Goal: Task Accomplishment & Management: Complete application form

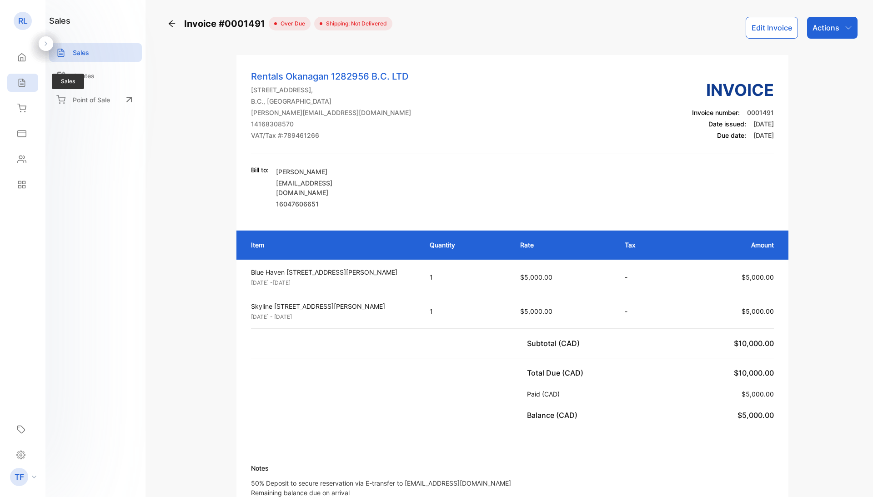
scroll to position [39, 0]
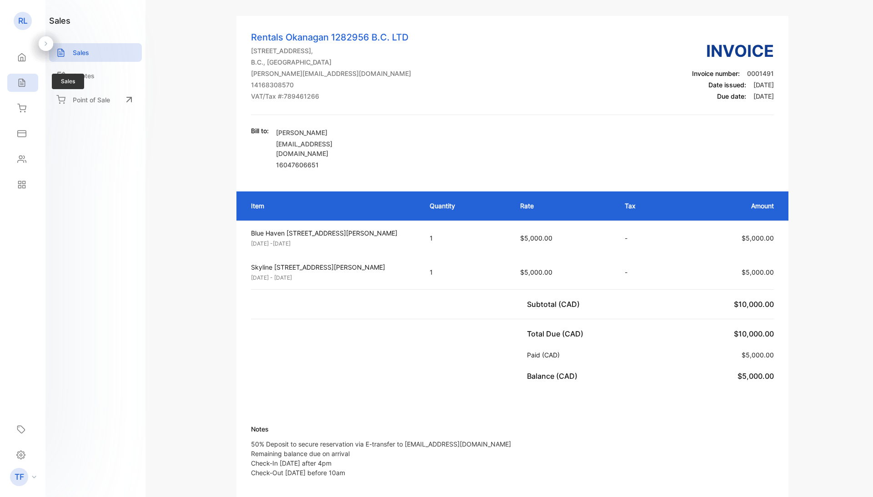
click at [22, 85] on icon at bounding box center [22, 83] width 6 height 8
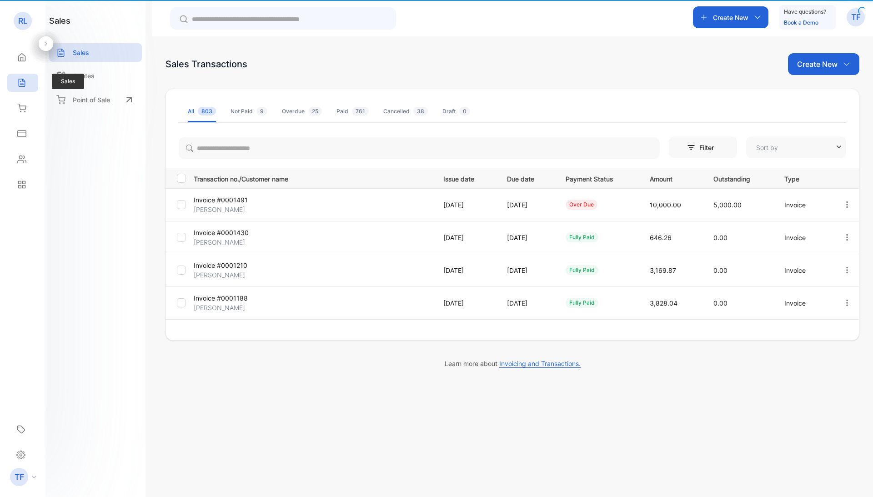
type input "**********"
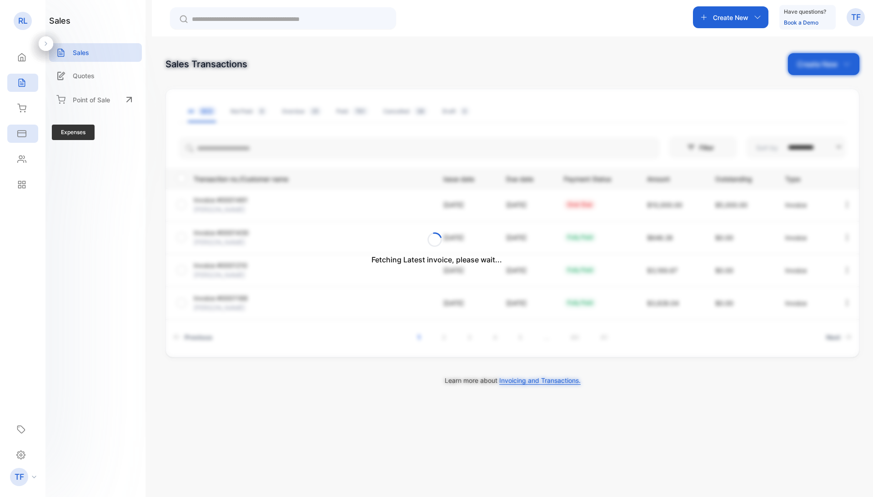
click at [17, 128] on div "Expenses" at bounding box center [22, 134] width 31 height 18
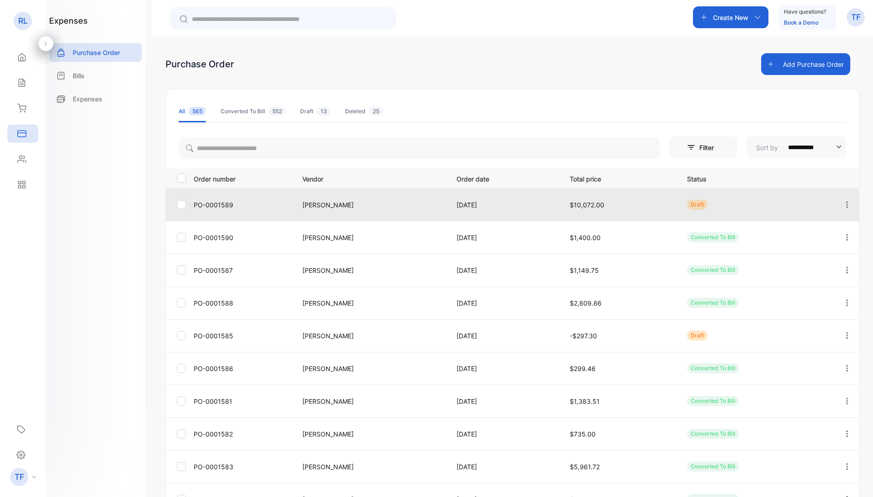
click at [250, 215] on td "PO-0001589" at bounding box center [240, 204] width 101 height 33
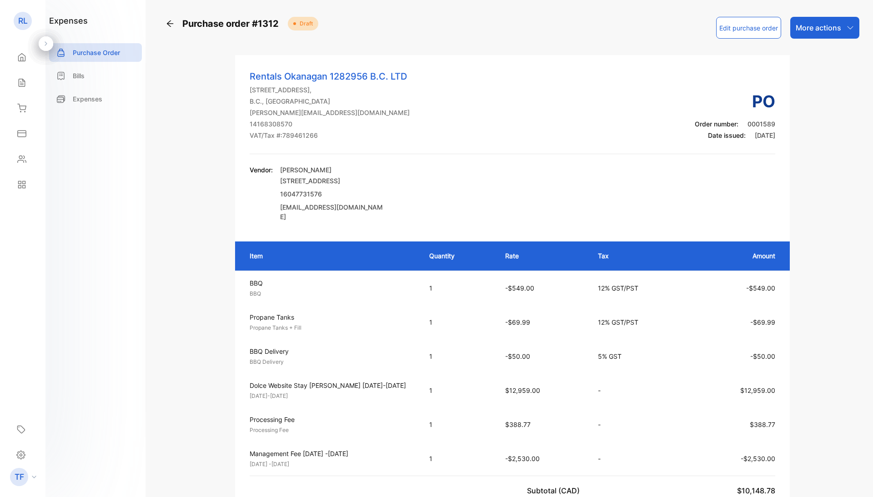
click at [823, 25] on p "More actions" at bounding box center [817, 27] width 45 height 11
click at [826, 84] on div "Send by email" at bounding box center [821, 86] width 73 height 18
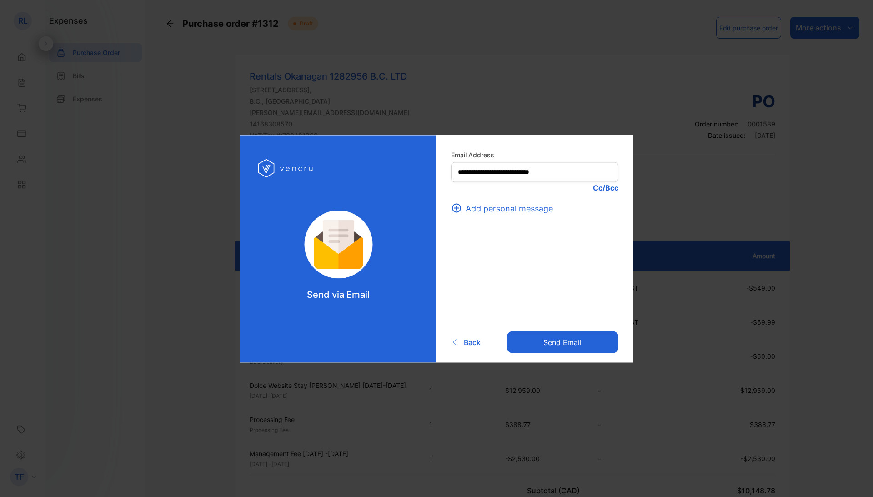
click at [556, 341] on button "Send email" at bounding box center [562, 342] width 111 height 22
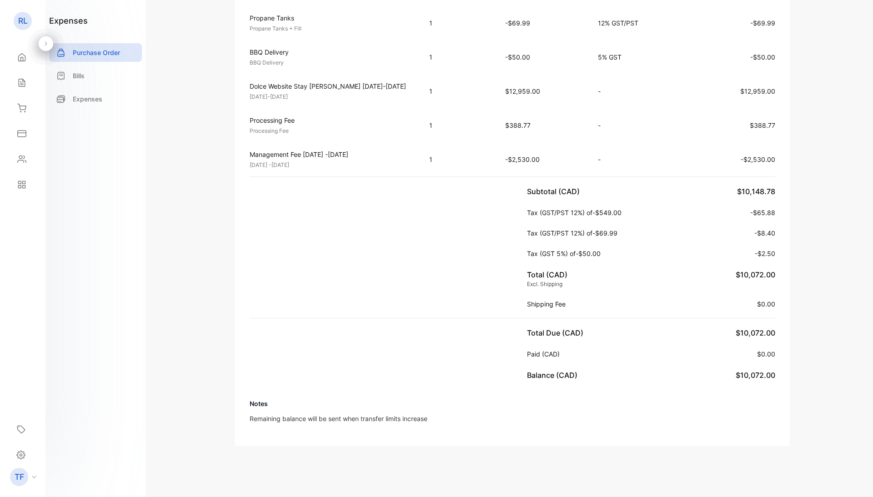
scroll to position [304, 0]
click at [22, 79] on icon at bounding box center [21, 82] width 9 height 9
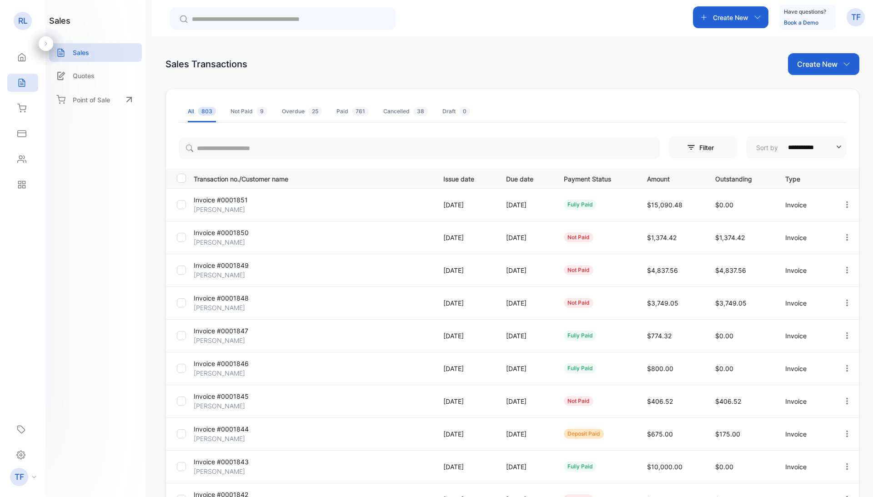
click at [810, 57] on div "Create New" at bounding box center [823, 64] width 71 height 22
click at [808, 97] on icon at bounding box center [807, 93] width 7 height 7
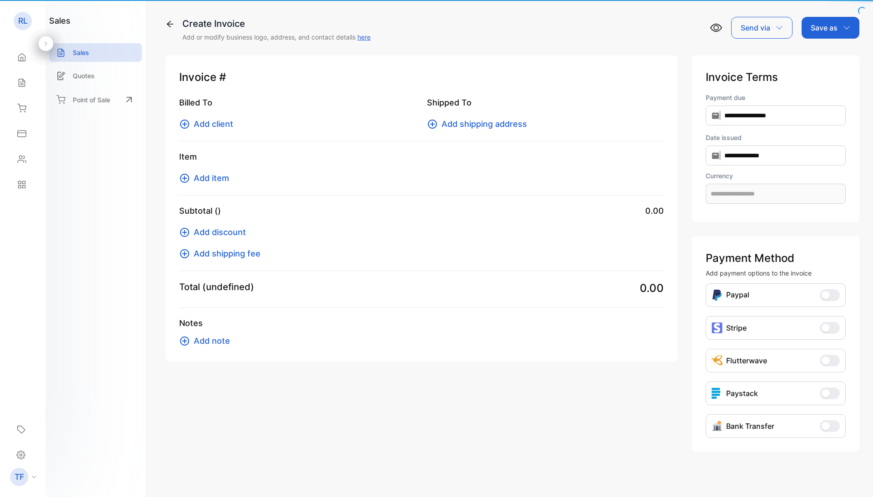
type input "**********"
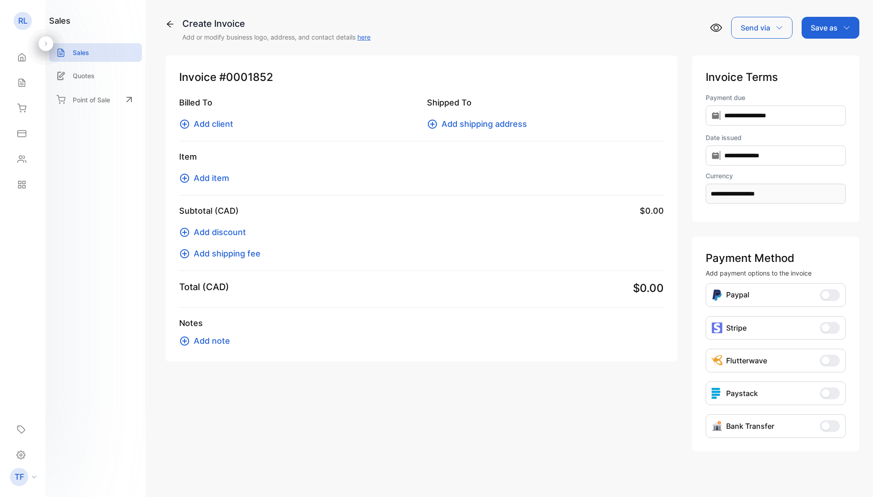
click at [206, 126] on span "Add client" at bounding box center [214, 124] width 40 height 12
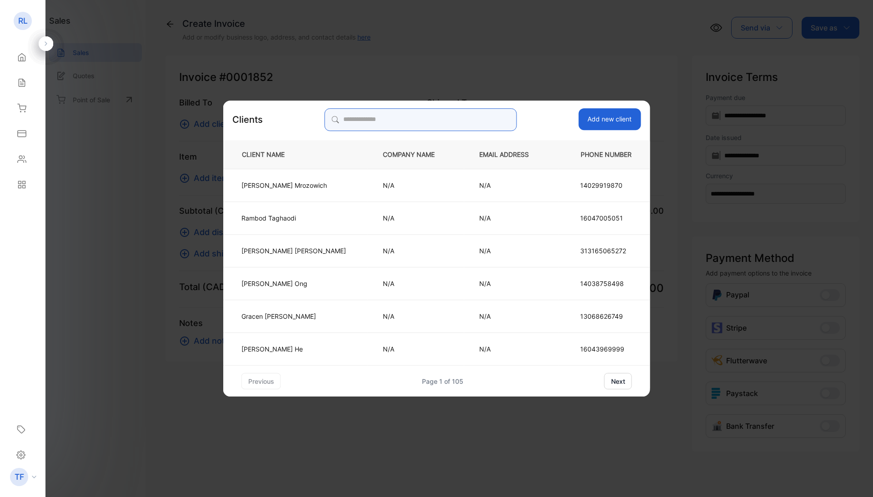
click at [368, 119] on input "search" at bounding box center [421, 119] width 192 height 23
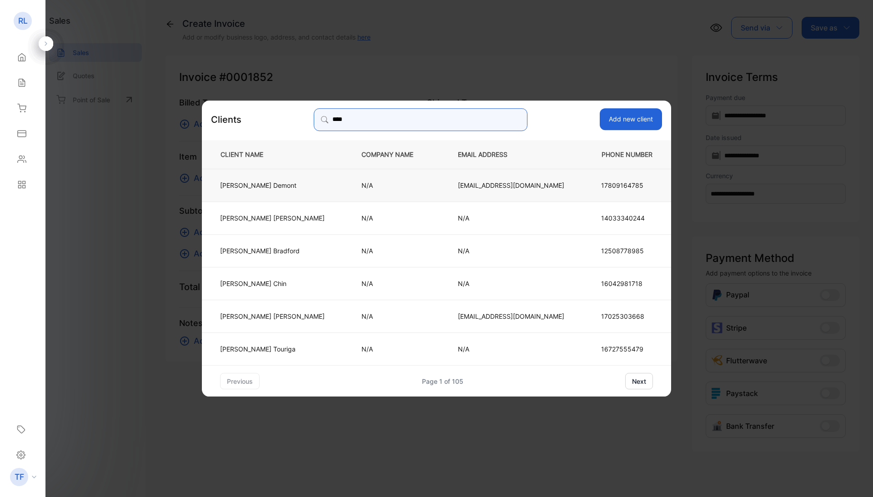
type input "****"
click at [301, 185] on p "[PERSON_NAME]" at bounding box center [272, 185] width 105 height 10
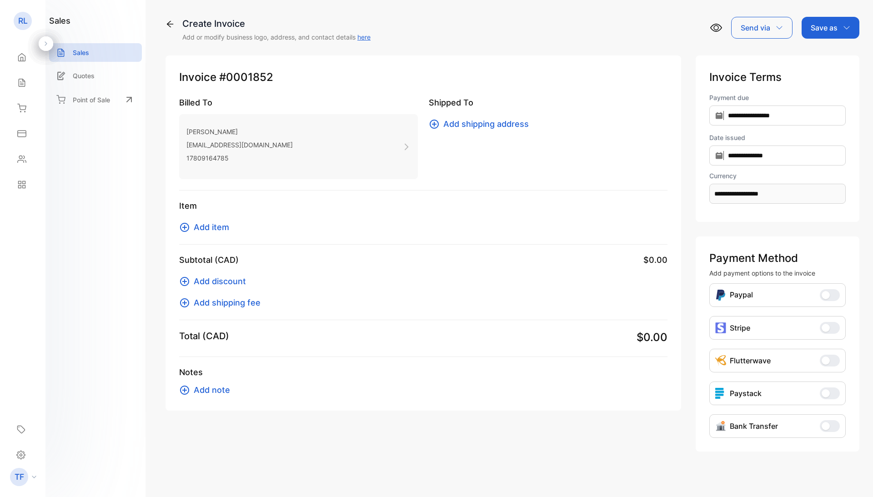
click at [217, 221] on span "Add item" at bounding box center [211, 227] width 35 height 12
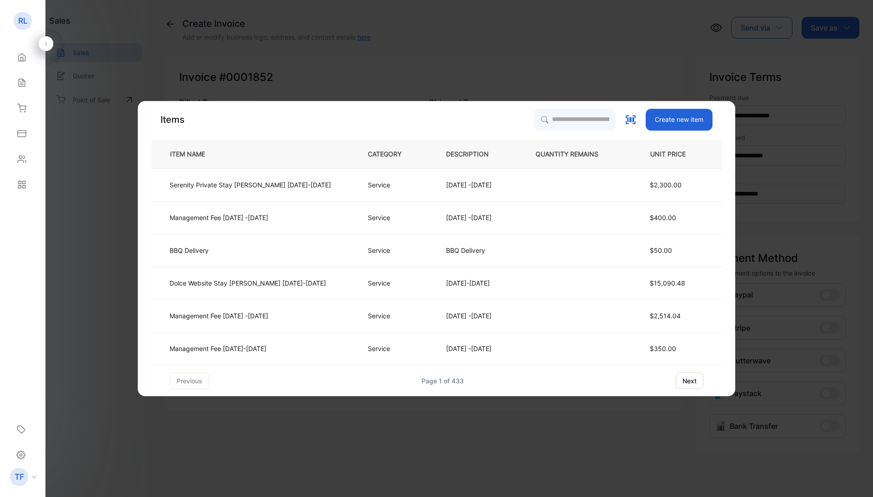
click at [712, 115] on button "Create new item" at bounding box center [678, 120] width 67 height 22
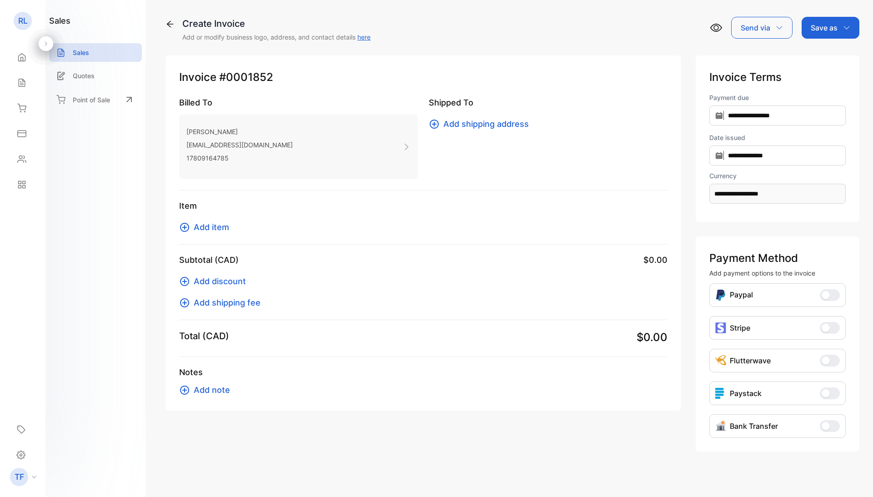
click at [205, 227] on span "Add item" at bounding box center [211, 227] width 35 height 12
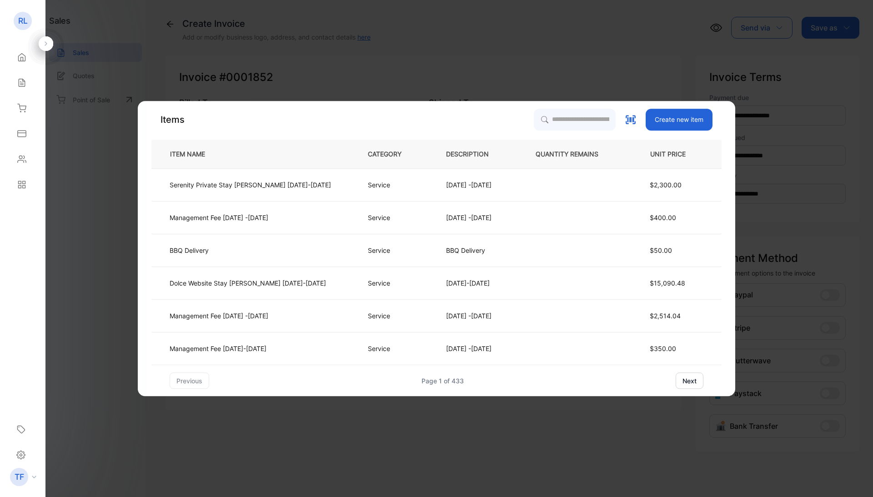
click at [703, 117] on button "Create new item" at bounding box center [678, 120] width 67 height 22
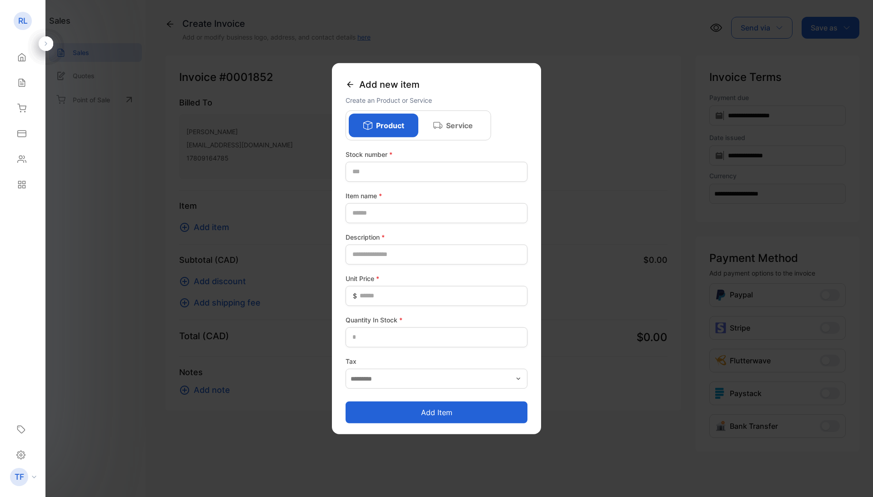
click at [466, 130] on p "Service" at bounding box center [459, 125] width 27 height 11
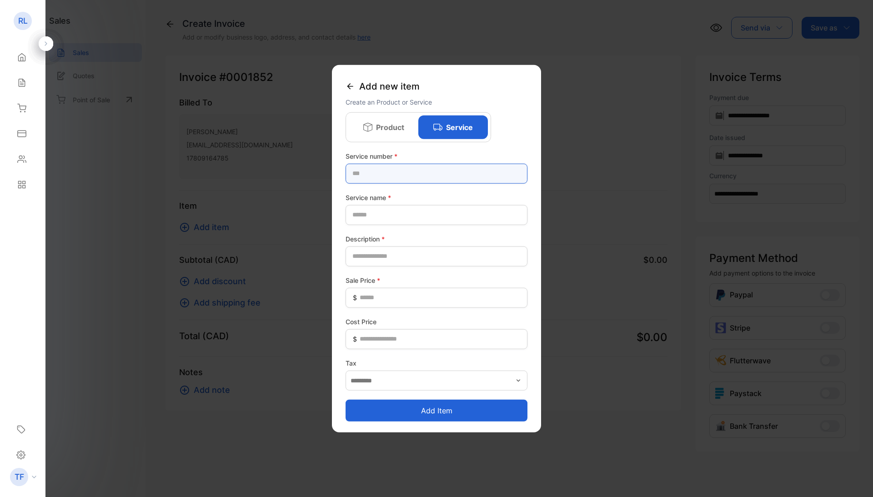
click at [375, 180] on number-inputstocknumber "text" at bounding box center [436, 173] width 182 height 20
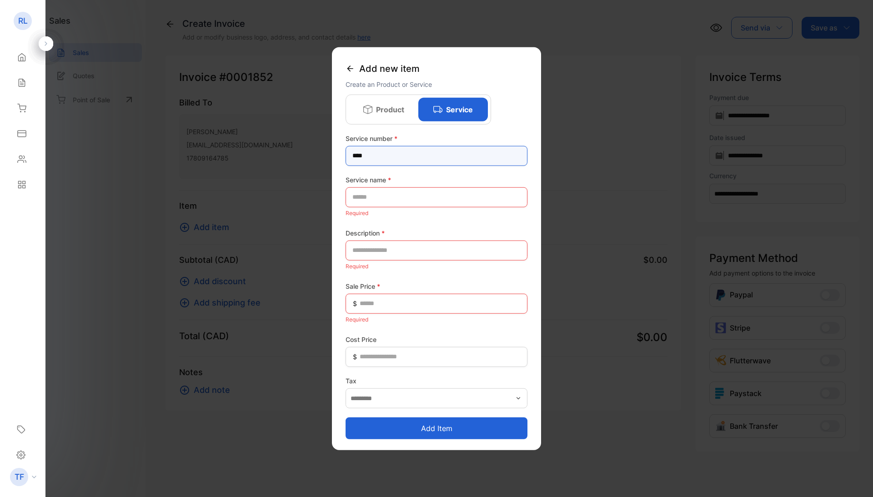
type number-inputstocknumber "****"
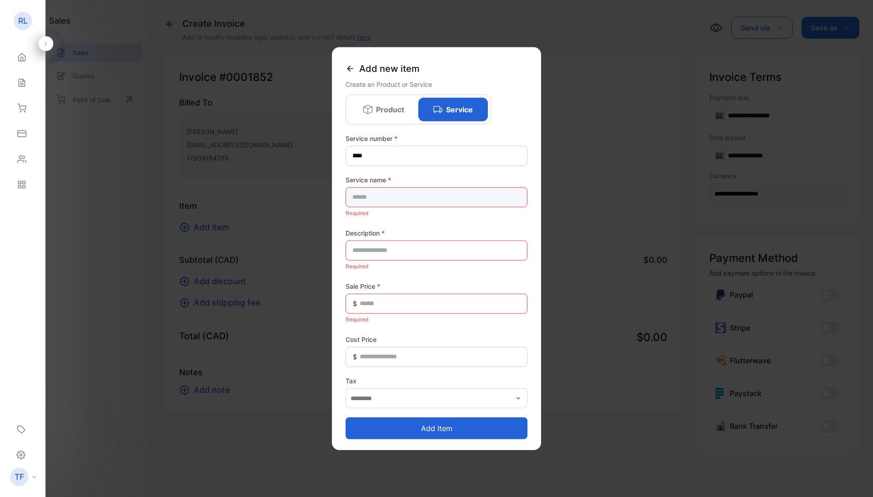
click at [375, 199] on name-inputproductname "text" at bounding box center [436, 197] width 182 height 20
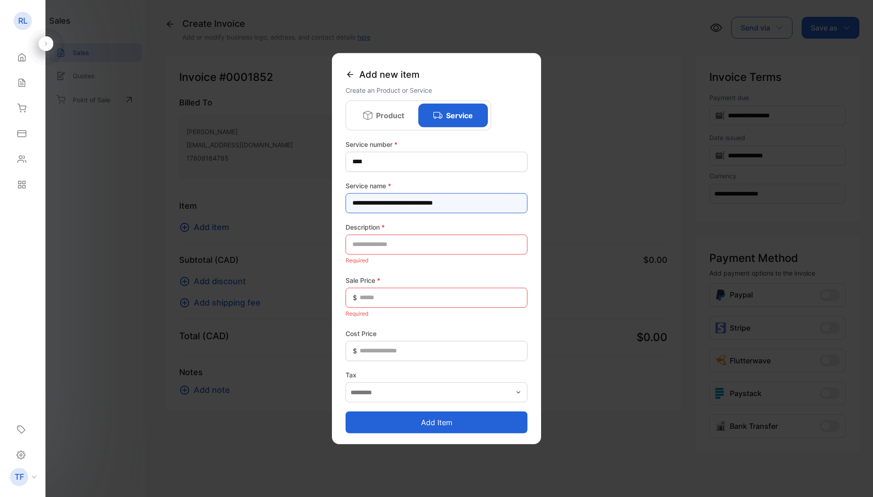
type name-inputproductname "**********"
